Goal: Navigation & Orientation: Find specific page/section

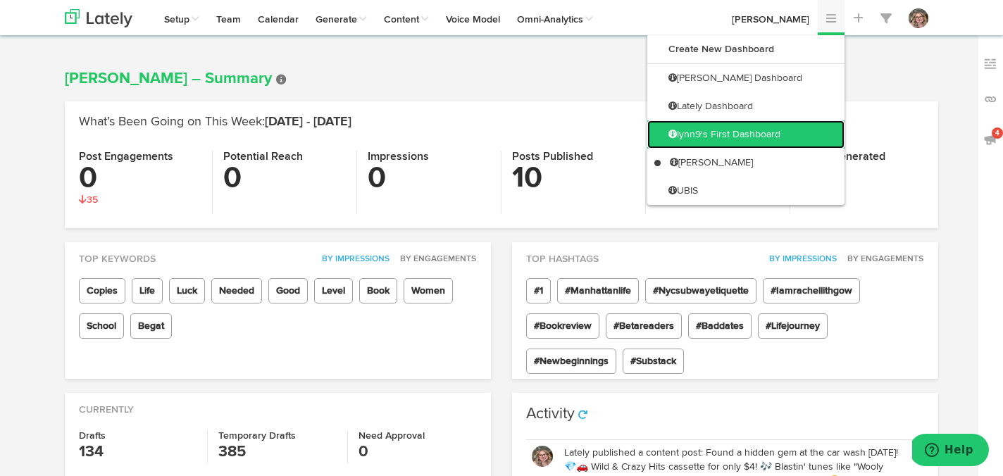
click at [789, 127] on link "lynn9's First Dashboard" at bounding box center [745, 134] width 197 height 28
